Goal: Find specific page/section: Find specific page/section

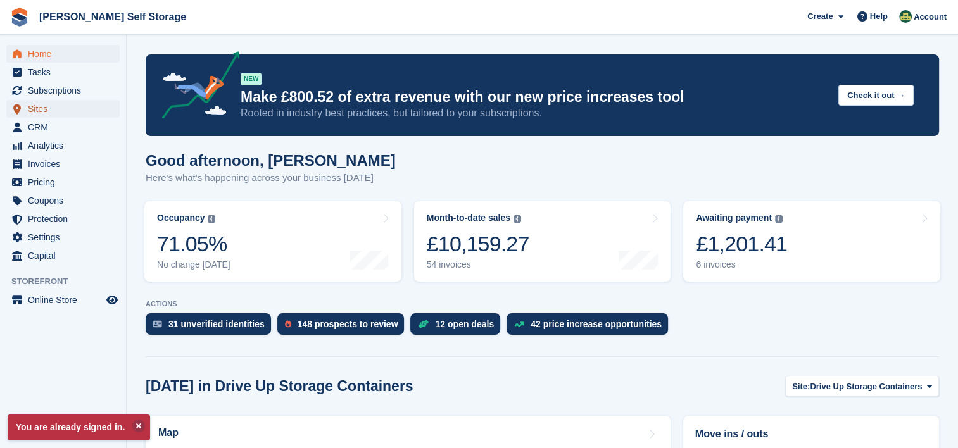
click at [33, 109] on span "Sites" at bounding box center [66, 109] width 76 height 18
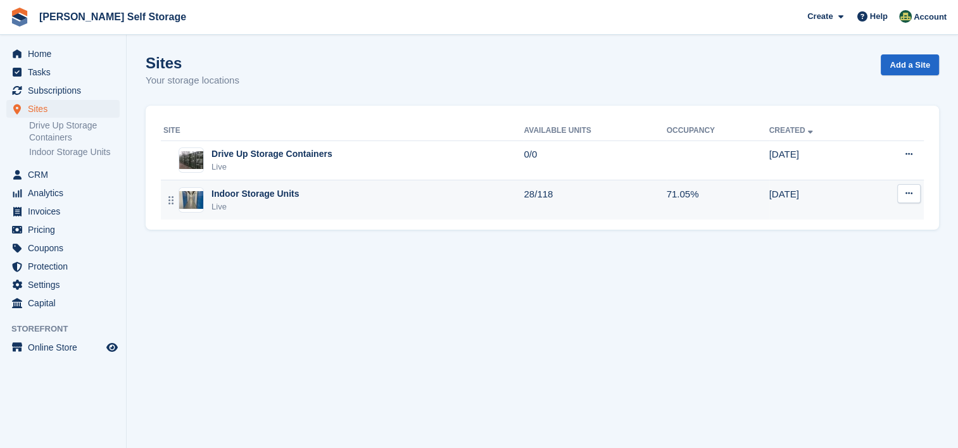
click at [249, 193] on div "Indoor Storage Units" at bounding box center [255, 194] width 87 height 13
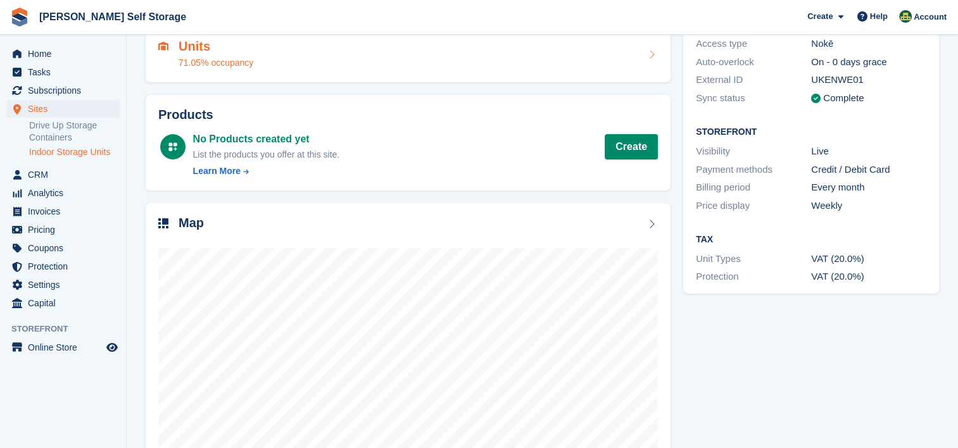
scroll to position [200, 0]
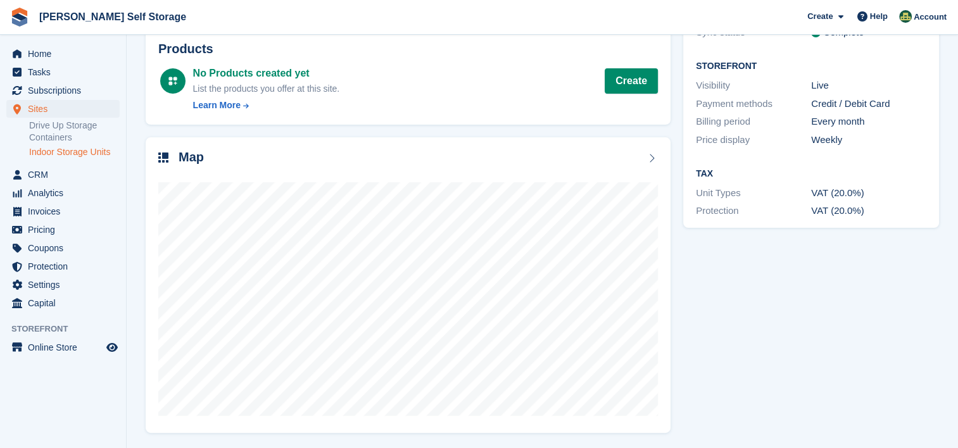
click at [61, 153] on link "Indoor Storage Units" at bounding box center [74, 152] width 91 height 12
